Goal: Find specific page/section: Find specific page/section

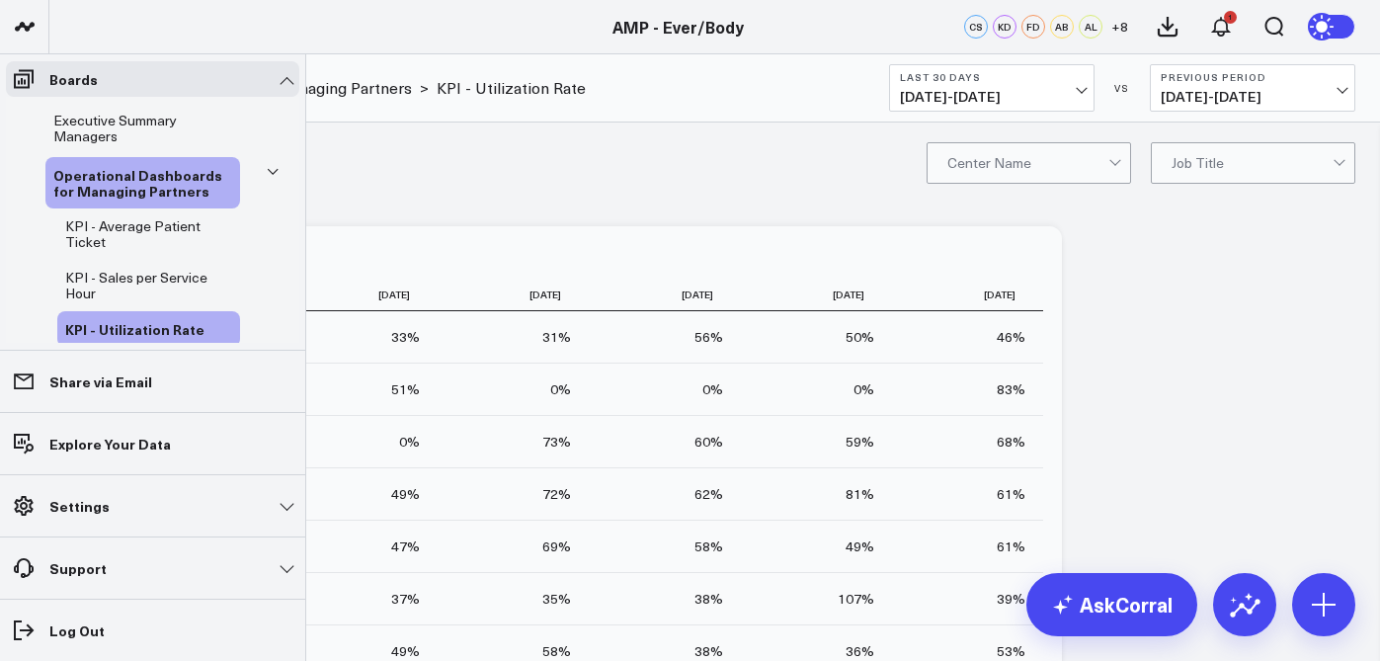
click at [107, 127] on span "Executive Summary Managers" at bounding box center [114, 128] width 123 height 35
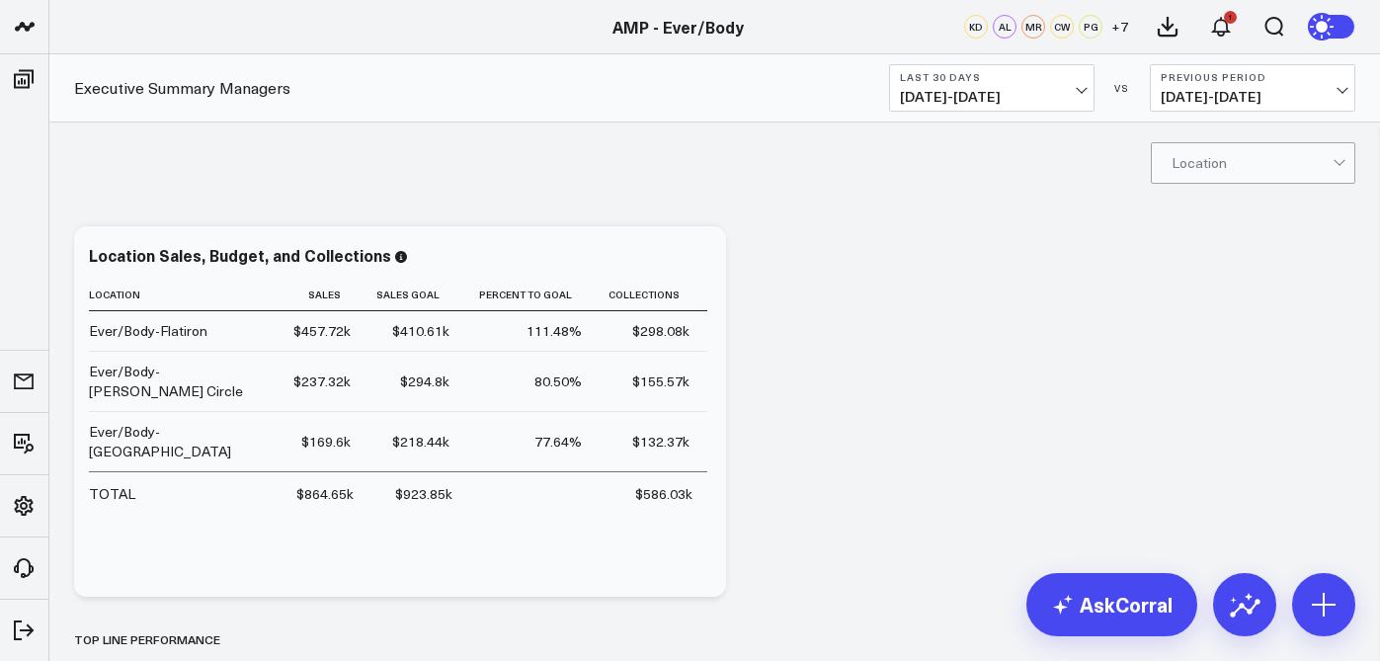
click at [981, 98] on span "[DATE] - [DATE]" at bounding box center [992, 97] width 184 height 16
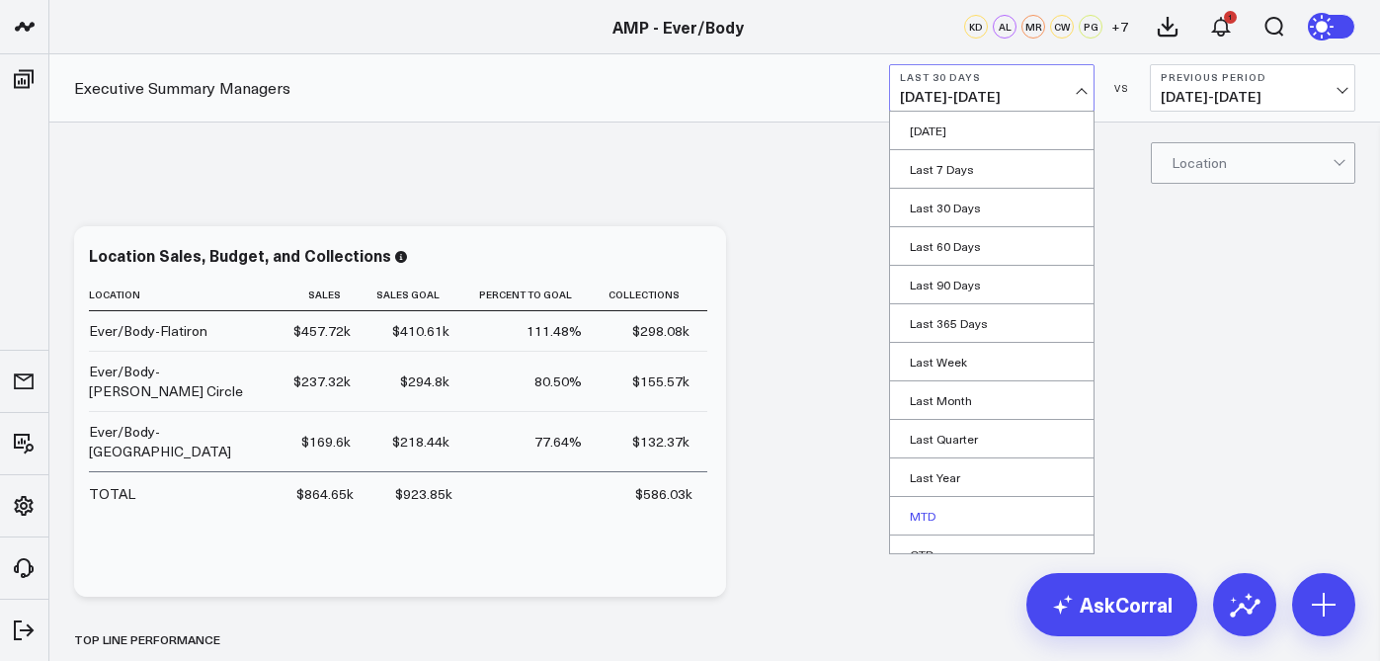
click at [959, 513] on link "MTD" at bounding box center [991, 516] width 203 height 38
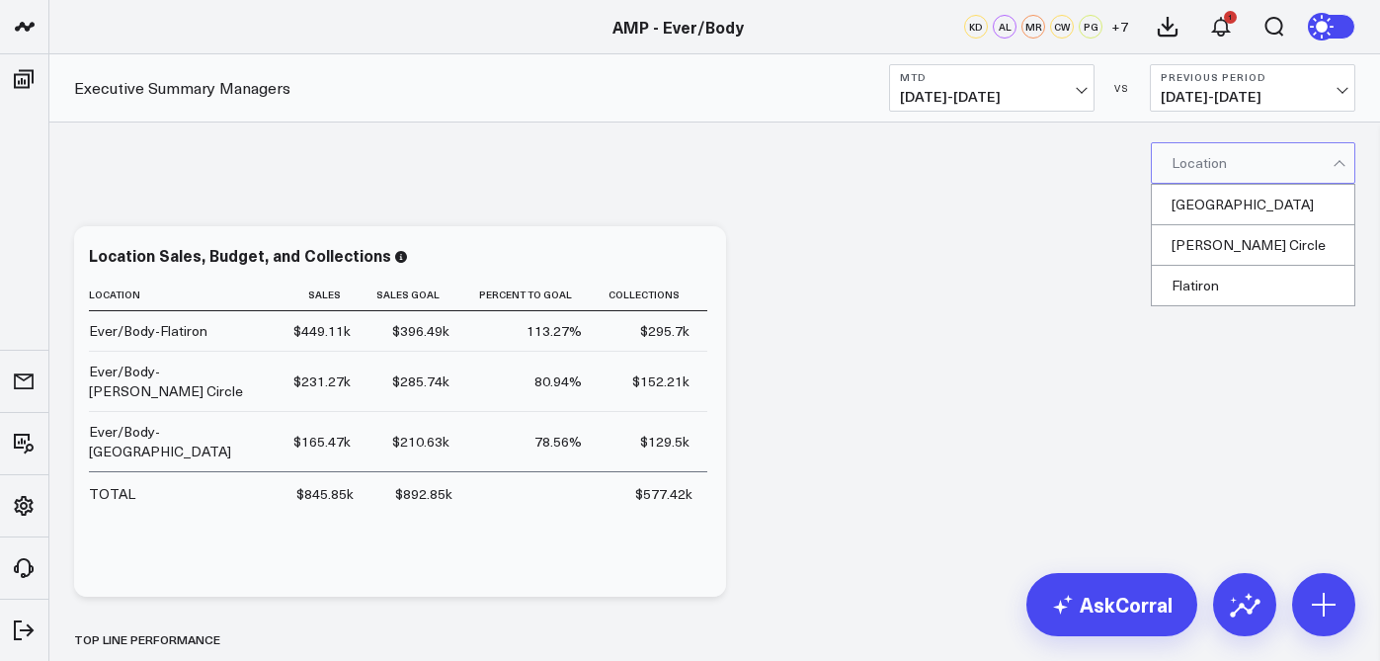
click at [1234, 157] on div at bounding box center [1252, 163] width 161 height 40
click at [1215, 212] on div "[GEOGRAPHIC_DATA]" at bounding box center [1253, 205] width 203 height 41
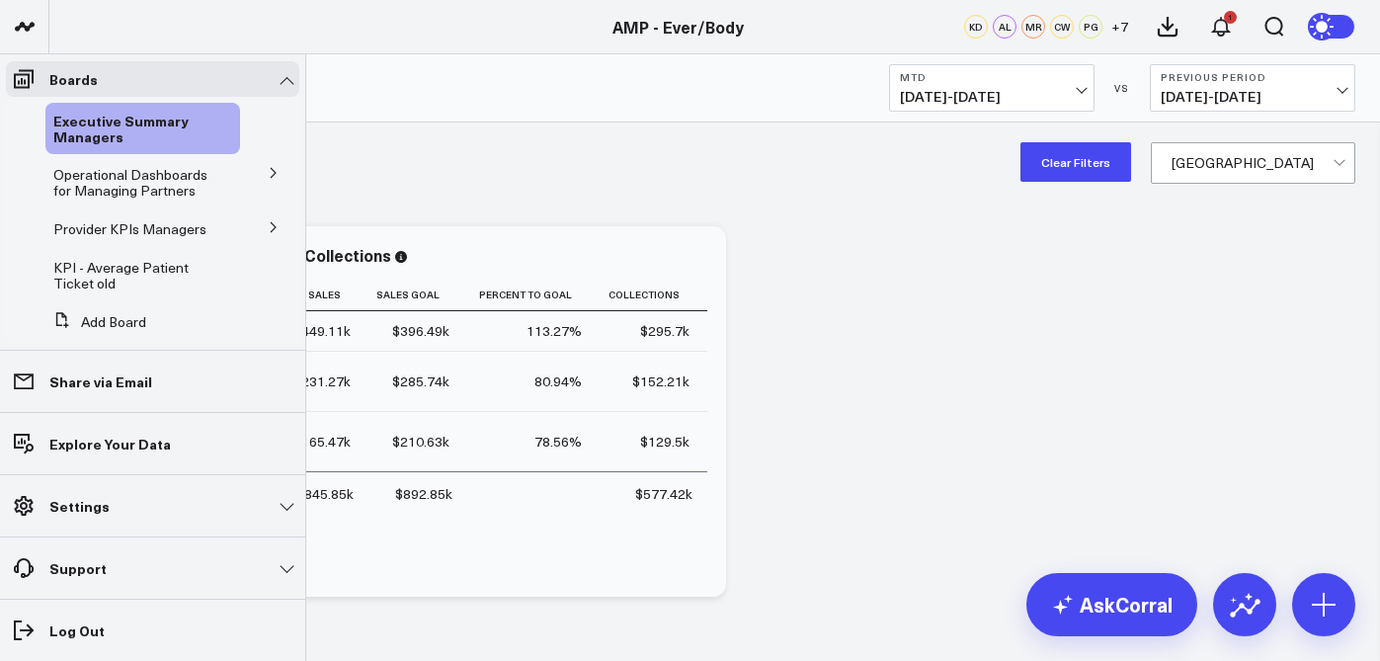
click at [248, 230] on button at bounding box center [273, 226] width 51 height 30
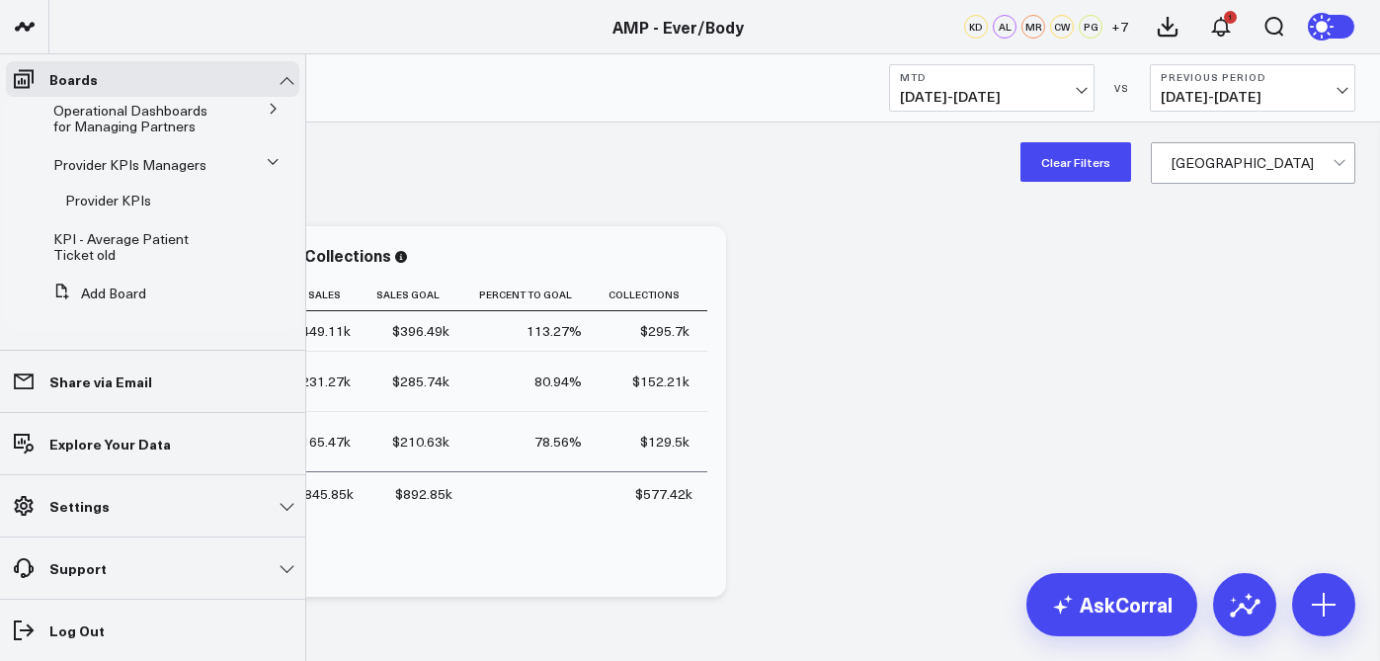
click at [267, 156] on icon at bounding box center [273, 162] width 12 height 12
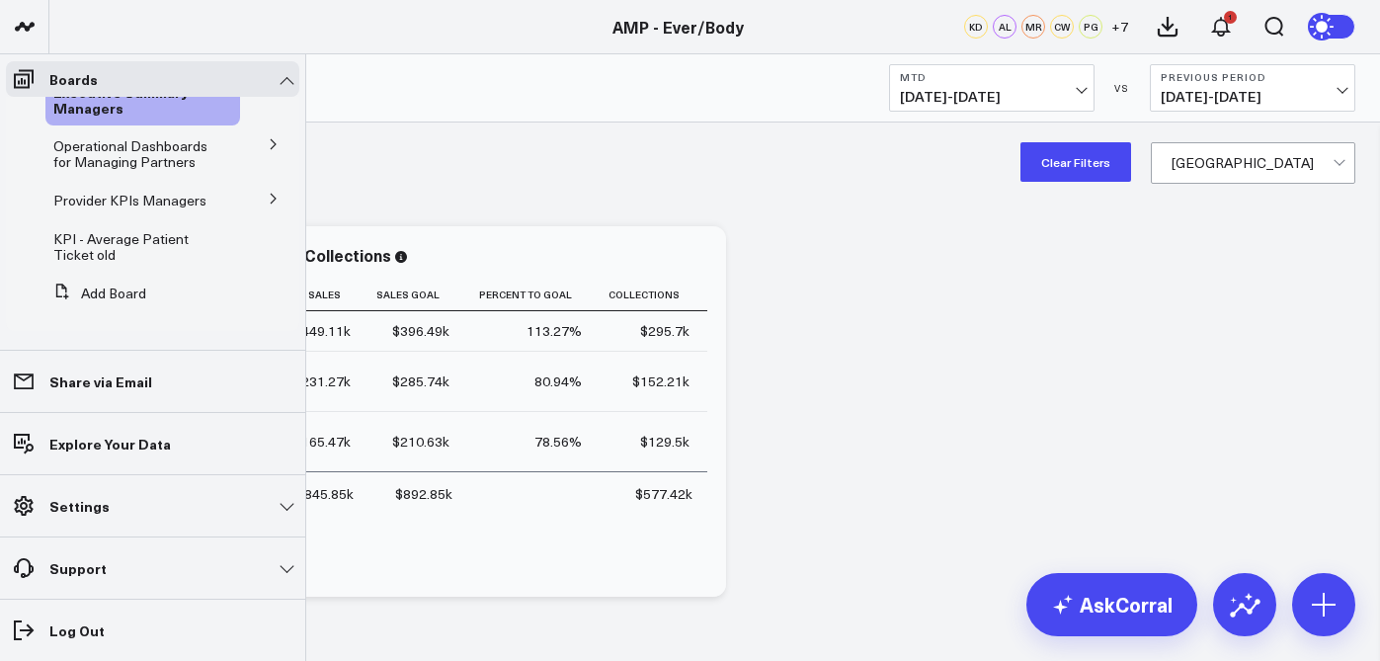
click at [264, 144] on li "Operational Dashboards for Managing Partners KPI - Average Patient Ticket KPI -…" at bounding box center [152, 153] width 293 height 51
click at [268, 138] on icon at bounding box center [274, 144] width 12 height 12
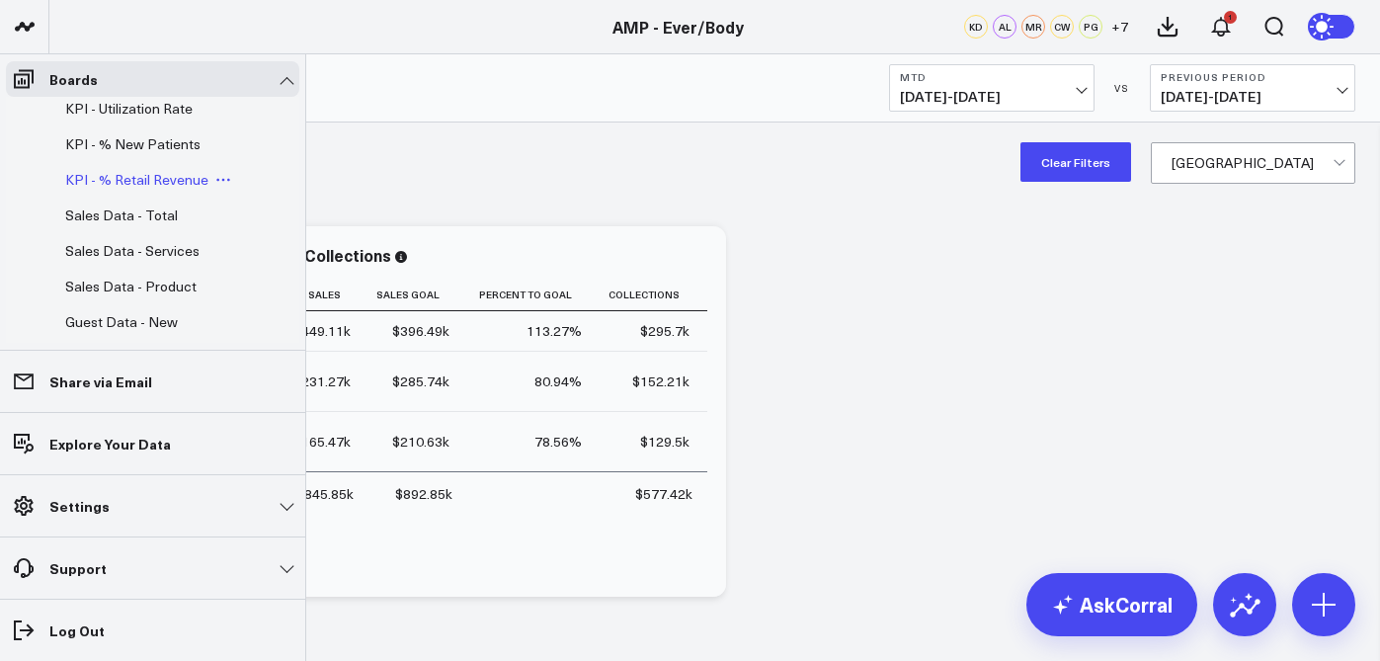
scroll to position [228, 0]
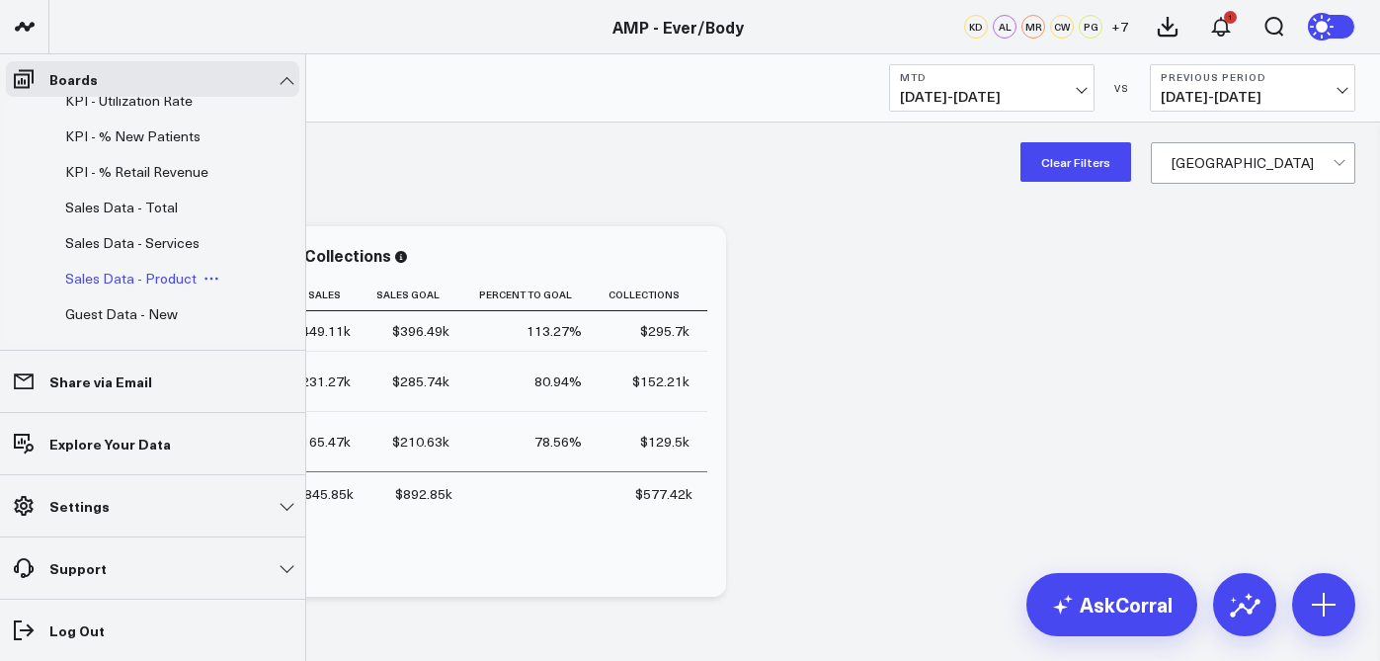
click at [148, 287] on span "Sales Data - Product" at bounding box center [130, 278] width 131 height 19
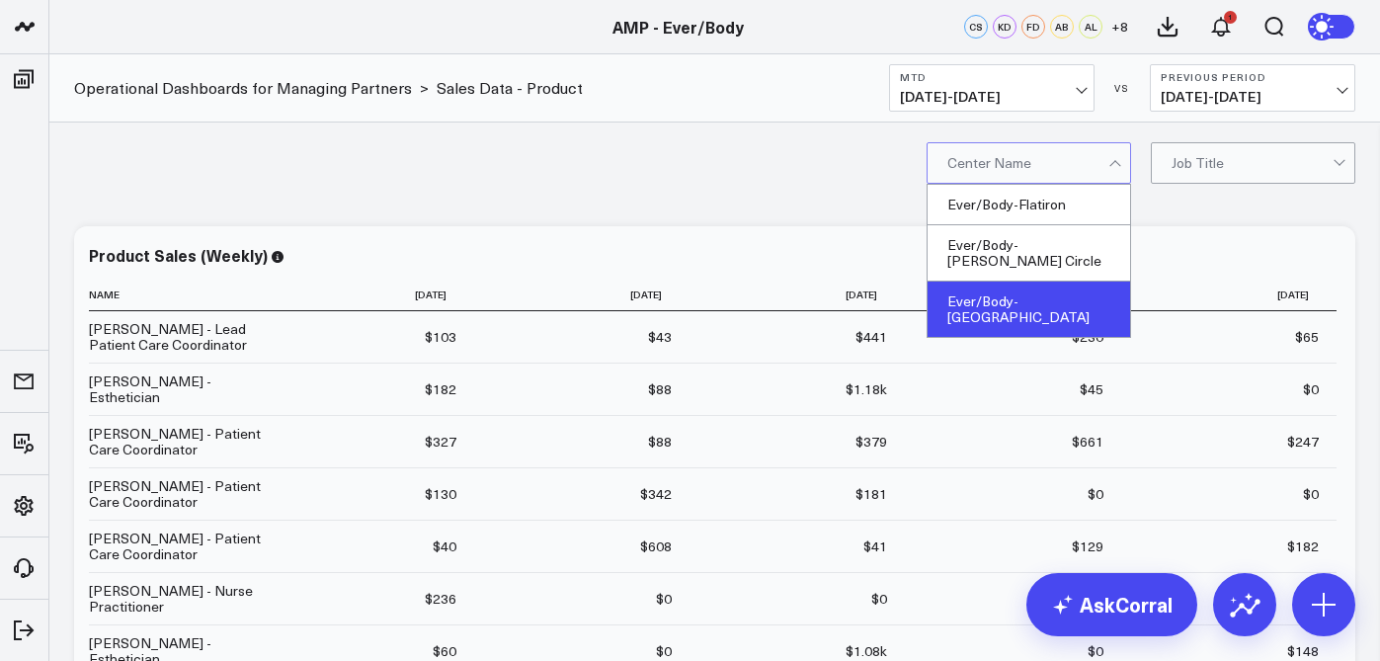
click at [1007, 286] on div "Ever/Body-[GEOGRAPHIC_DATA]" at bounding box center [1029, 309] width 203 height 55
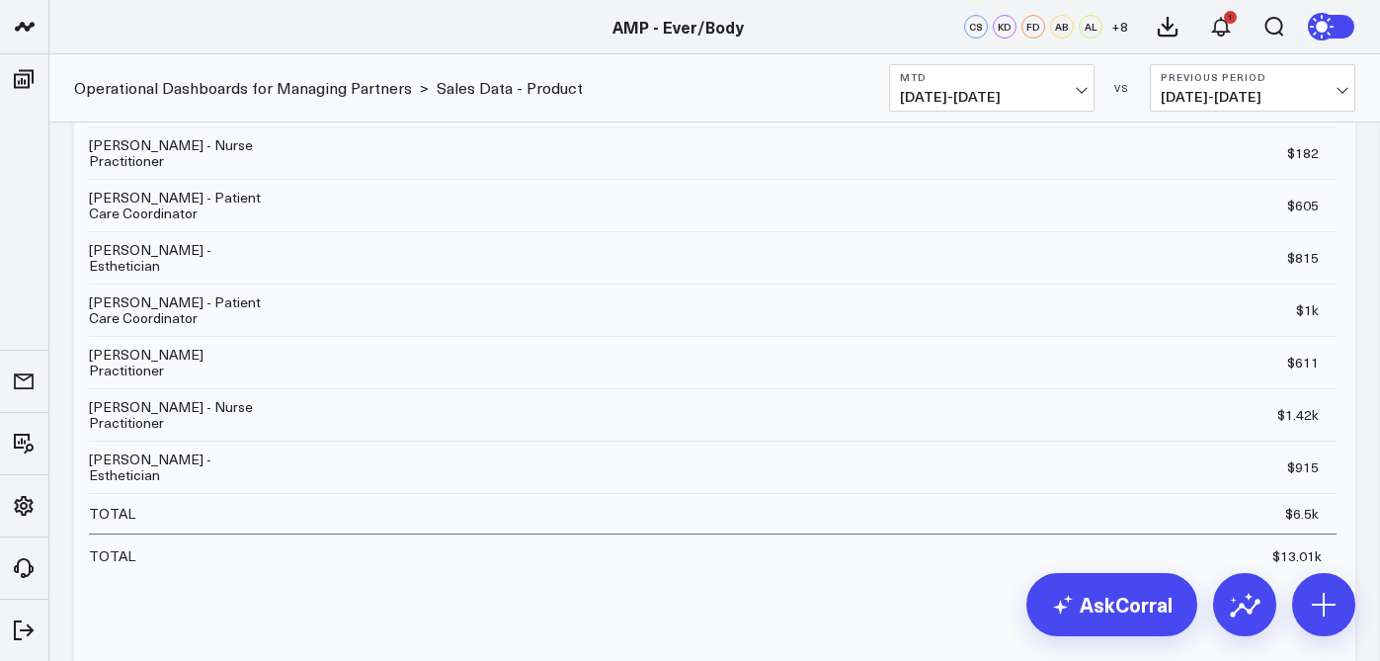
scroll to position [1070, 0]
